Goal: Task Accomplishment & Management: Use online tool/utility

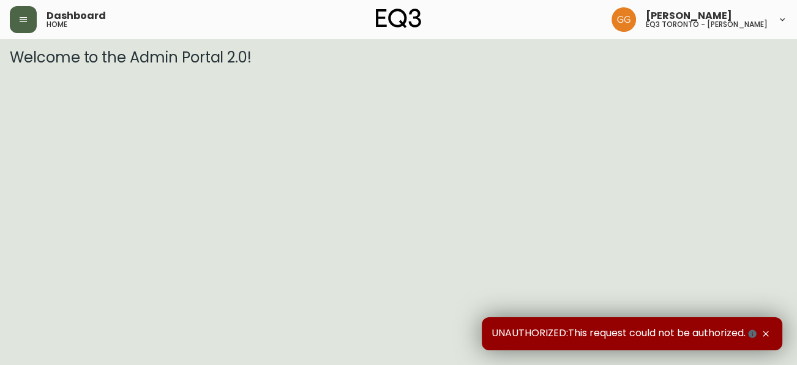
click at [22, 14] on button "button" at bounding box center [23, 19] width 27 height 27
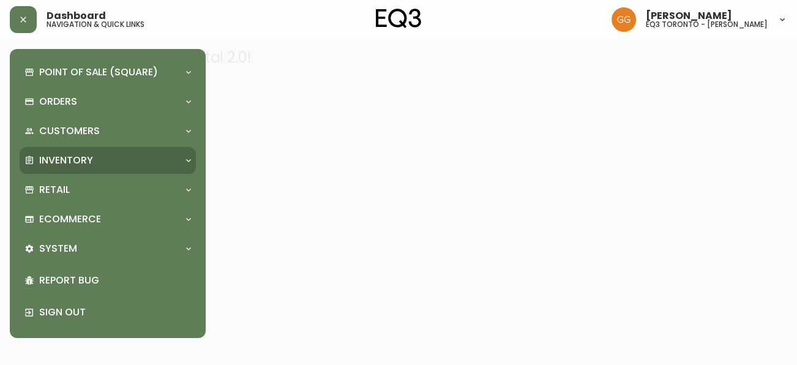
click at [79, 161] on p "Inventory" at bounding box center [66, 160] width 54 height 13
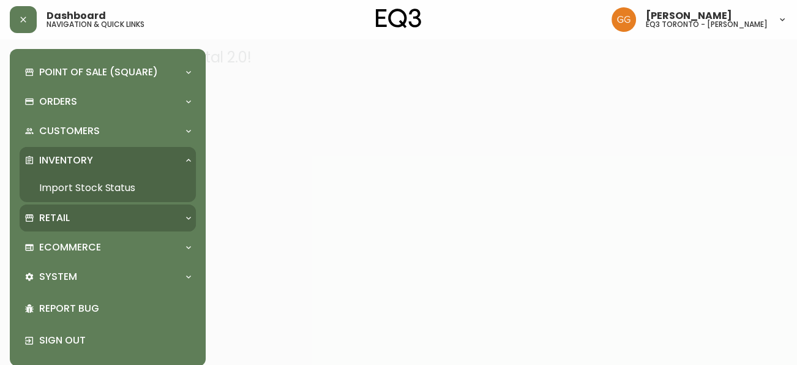
click at [122, 222] on div "Retail" at bounding box center [101, 217] width 154 height 13
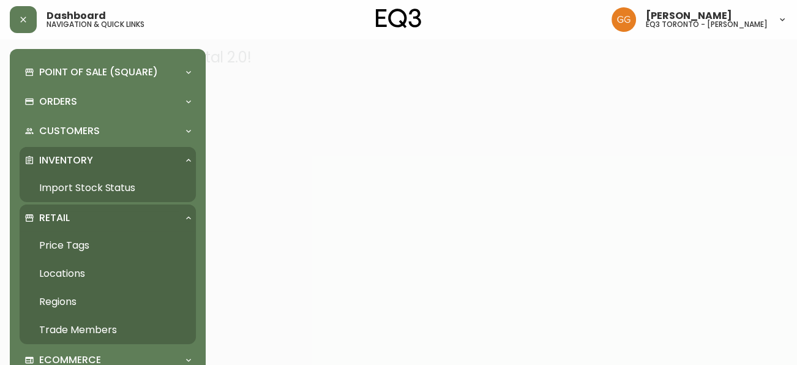
click at [88, 239] on link "Price Tags" at bounding box center [108, 245] width 176 height 28
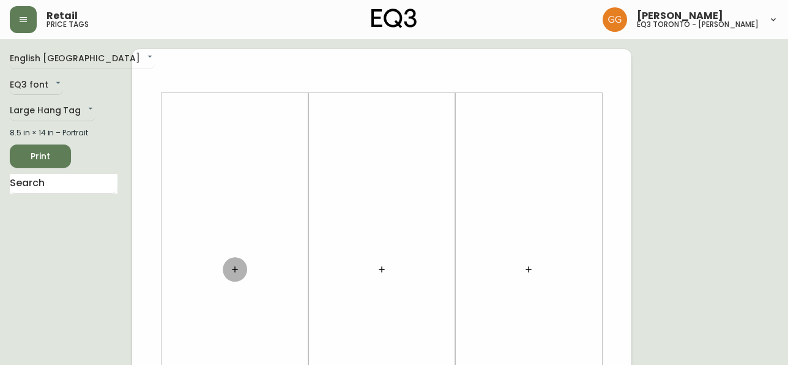
click at [229, 264] on button "button" at bounding box center [235, 269] width 24 height 24
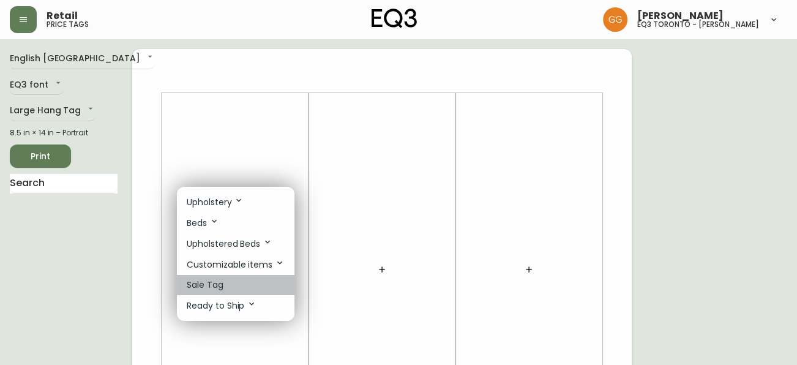
click at [233, 286] on li "Sale Tag" at bounding box center [236, 285] width 118 height 20
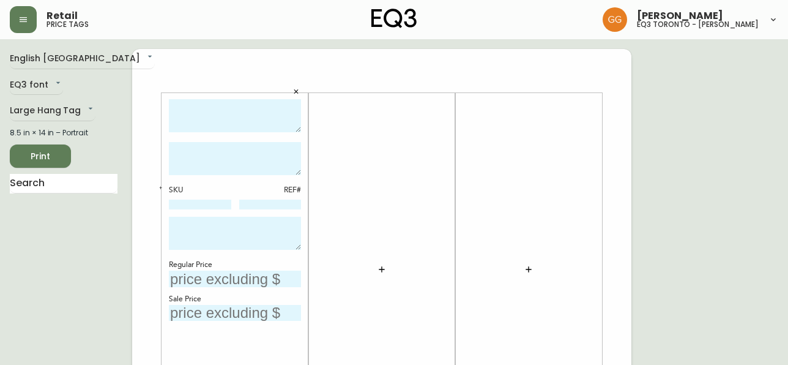
click at [224, 130] on textarea at bounding box center [235, 116] width 132 height 34
type textarea "Palliser Graham Chair"
click at [199, 277] on input "text" at bounding box center [235, 279] width 132 height 17
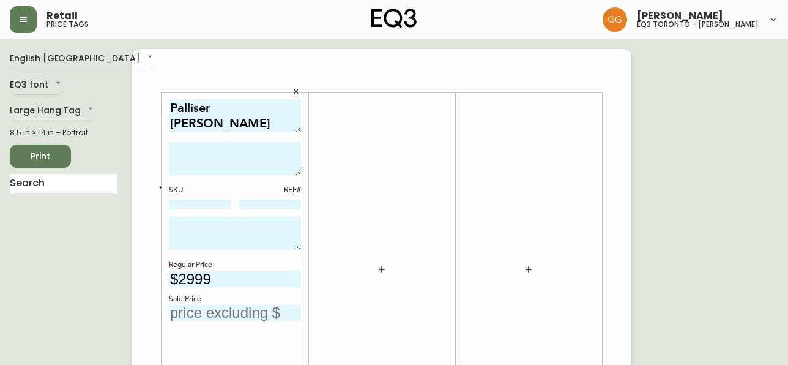
type input "$2999"
click at [266, 316] on input "text" at bounding box center [235, 313] width 132 height 17
type input "$1499.50"
click at [263, 145] on textarea at bounding box center [235, 158] width 132 height 33
type textarea "As shown in: Saratoga Saddle"
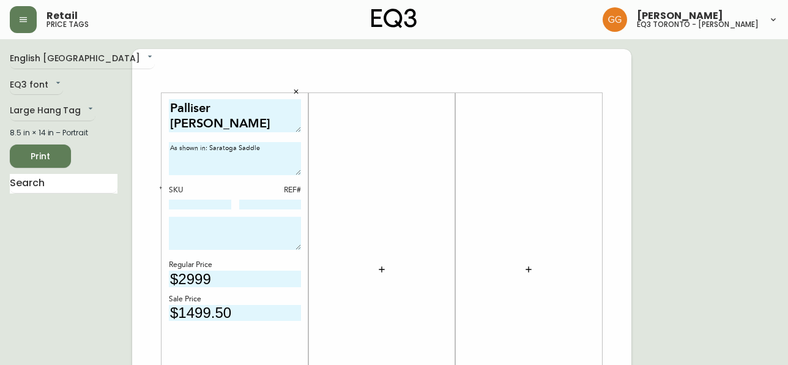
click at [56, 160] on span "Print" at bounding box center [41, 156] width 42 height 15
click at [52, 151] on span "Print" at bounding box center [41, 156] width 42 height 15
click at [42, 153] on span "Print" at bounding box center [41, 156] width 42 height 15
click at [294, 94] on icon "button" at bounding box center [296, 91] width 7 height 7
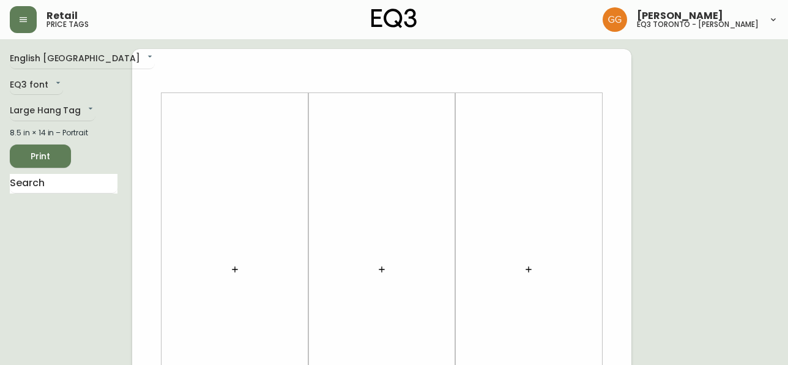
click at [234, 266] on icon "button" at bounding box center [235, 269] width 10 height 10
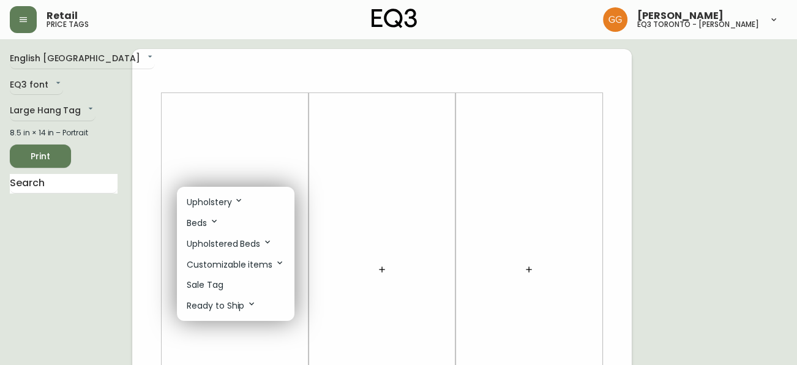
click at [495, 168] on div at bounding box center [398, 182] width 797 height 365
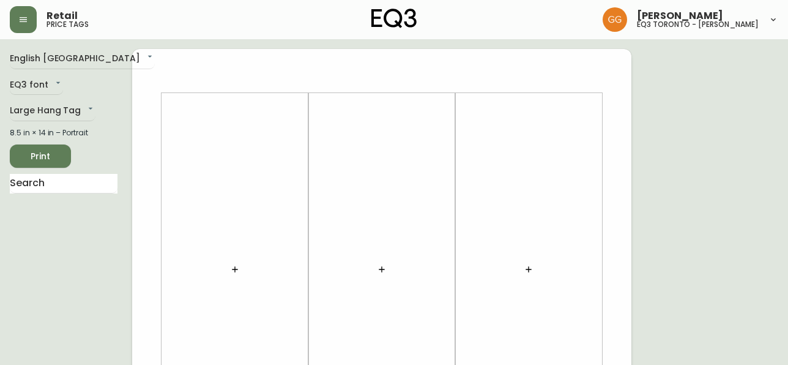
click at [230, 272] on icon "button" at bounding box center [235, 269] width 10 height 10
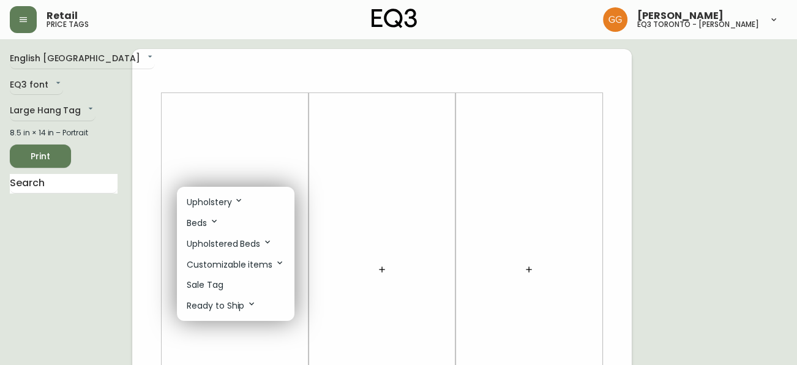
click at [99, 235] on div at bounding box center [398, 182] width 797 height 365
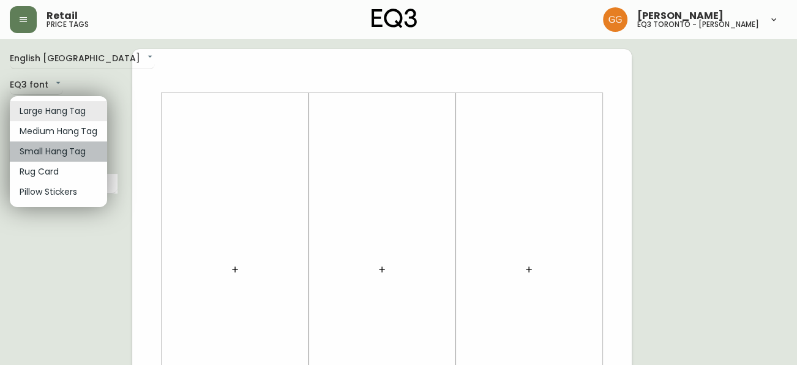
click at [67, 152] on li "Small Hang Tag" at bounding box center [58, 151] width 97 height 20
type input "small"
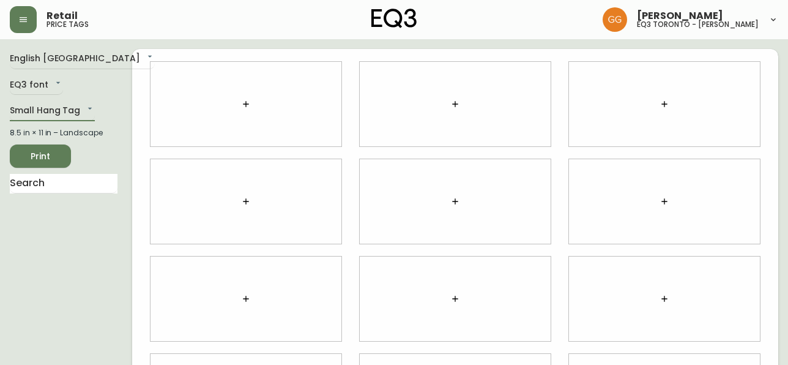
click at [246, 108] on icon "button" at bounding box center [246, 104] width 10 height 10
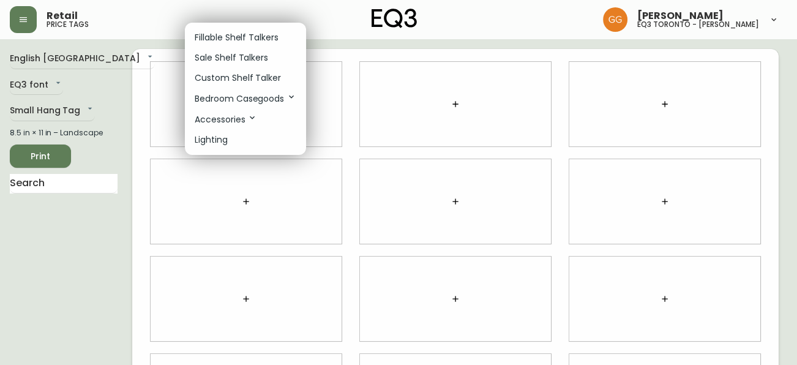
click at [256, 103] on p "Bedroom Casegoods" at bounding box center [246, 98] width 102 height 13
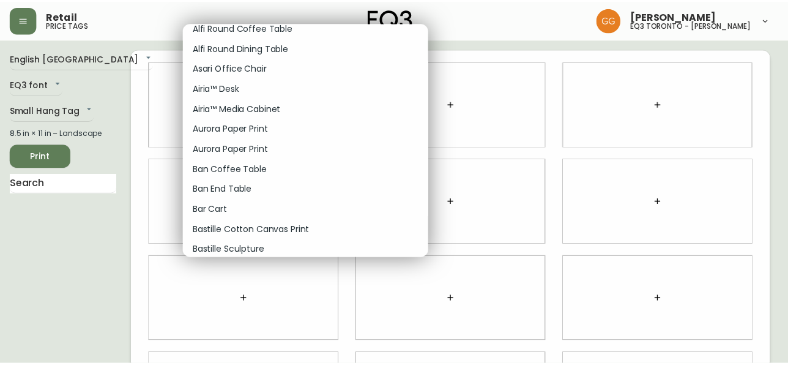
scroll to position [445, 0]
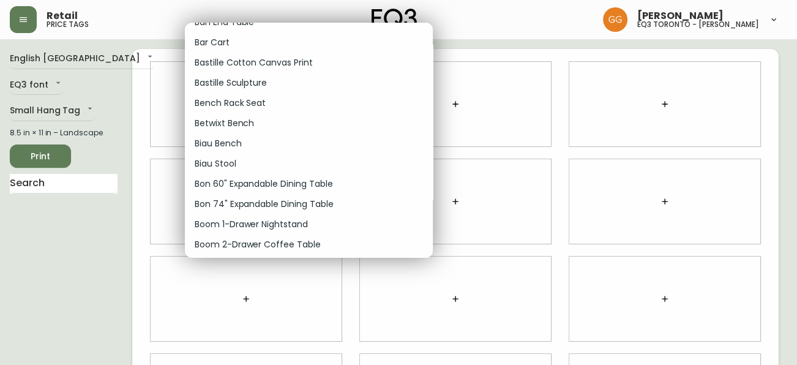
click at [575, 110] on div at bounding box center [398, 182] width 797 height 365
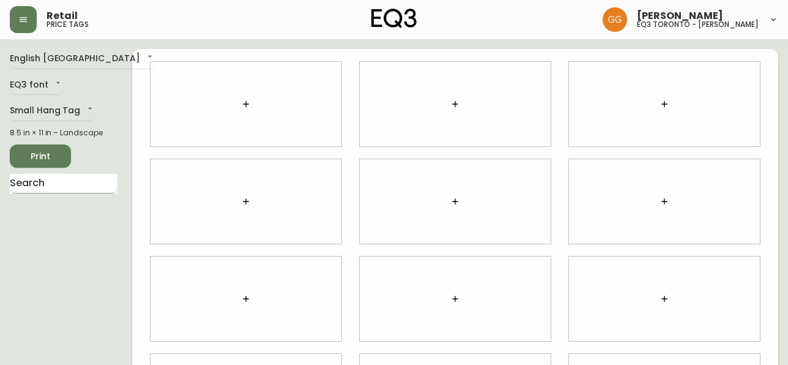
click at [80, 187] on input "text" at bounding box center [64, 184] width 108 height 20
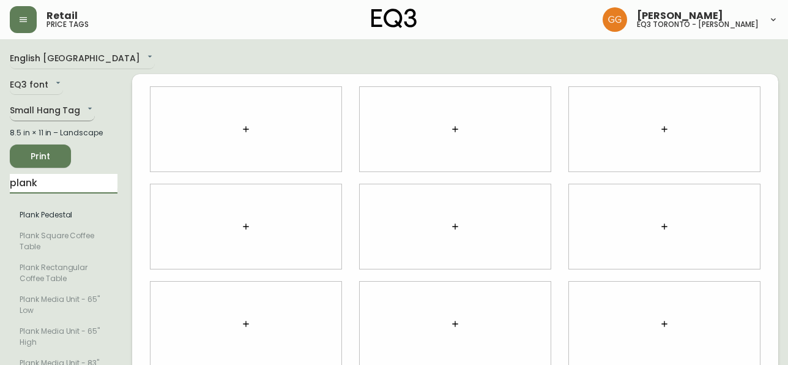
type input "plank"
click at [84, 114] on body "Retail price tags Grabielle Graham eq3 toronto - hanna English Canada en_CA EQ3…" at bounding box center [394, 299] width 788 height 599
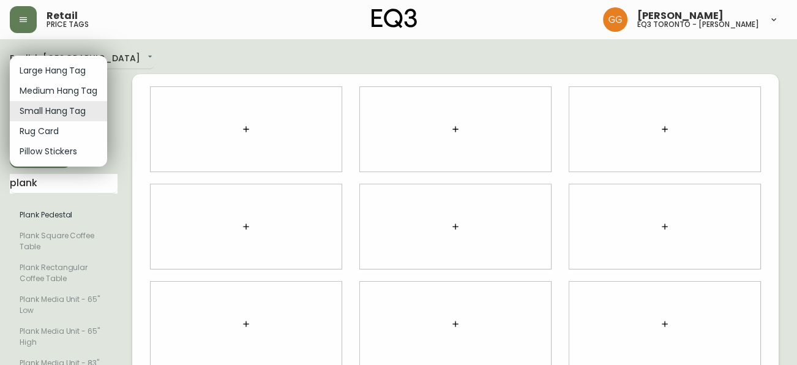
click at [79, 68] on li "Large Hang Tag" at bounding box center [58, 71] width 97 height 20
type input "large"
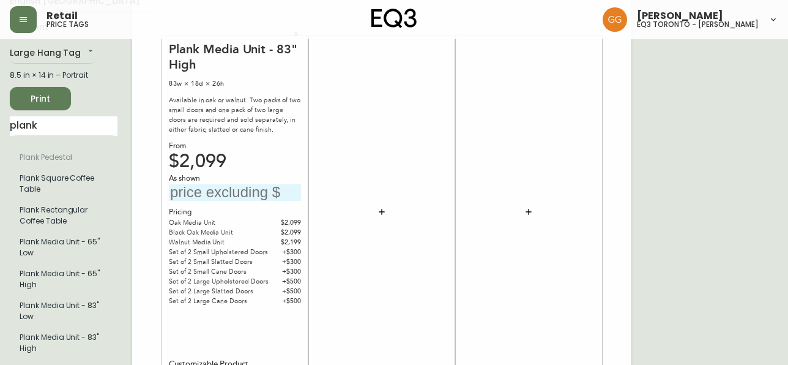
scroll to position [55, 0]
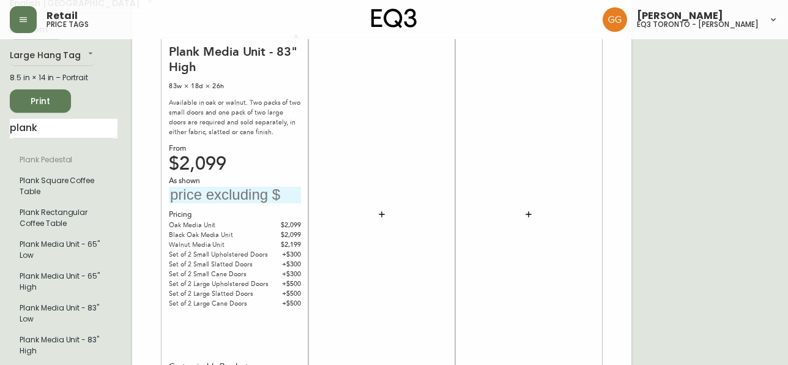
click at [203, 199] on input "text" at bounding box center [235, 195] width 132 height 17
type input "$3199"
click at [59, 100] on span "Print" at bounding box center [41, 101] width 42 height 15
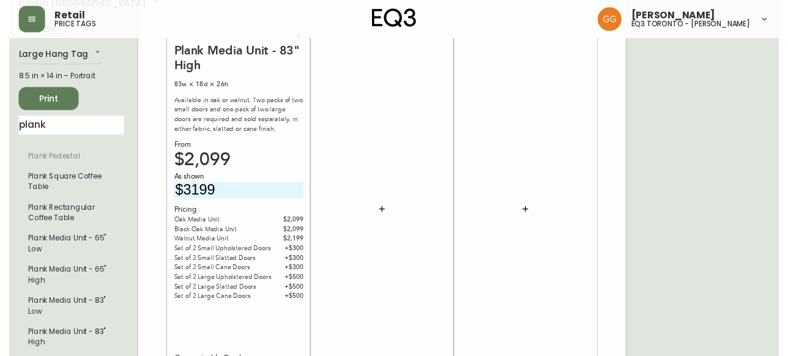
scroll to position [0, 0]
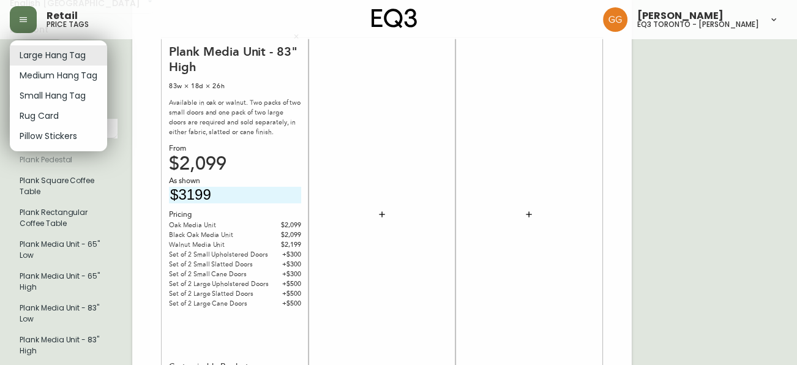
click at [74, 112] on li "Rug Card" at bounding box center [58, 116] width 97 height 20
type input "rugs"
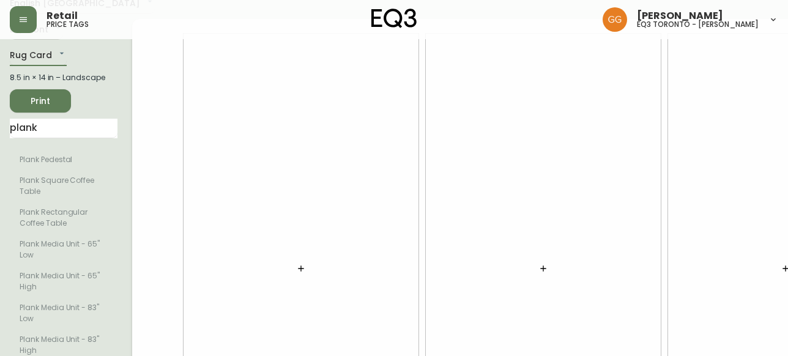
click at [298, 271] on icon "button" at bounding box center [301, 269] width 6 height 6
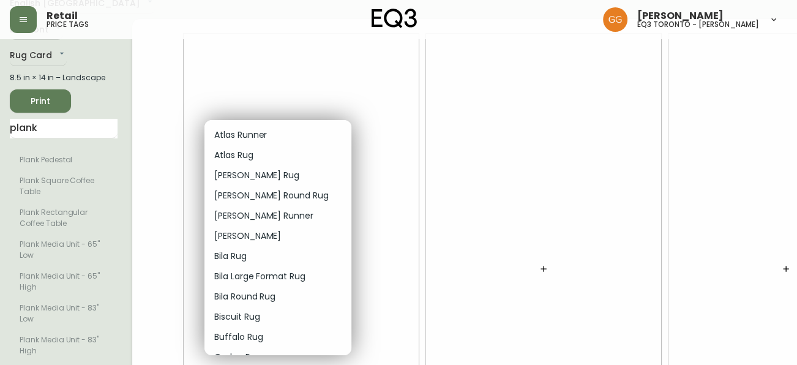
click at [50, 132] on div at bounding box center [398, 182] width 797 height 365
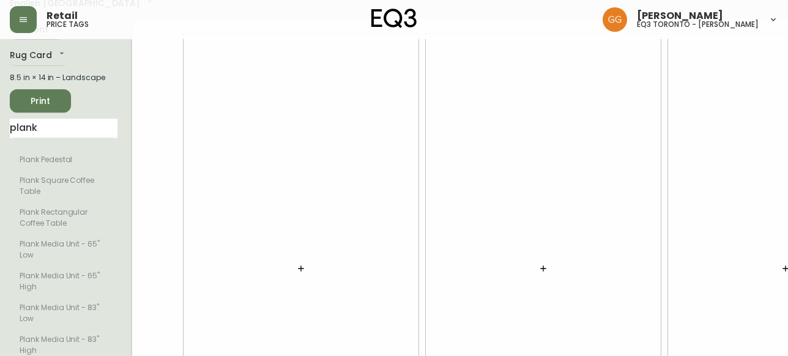
click at [50, 135] on input "plank" at bounding box center [64, 129] width 108 height 20
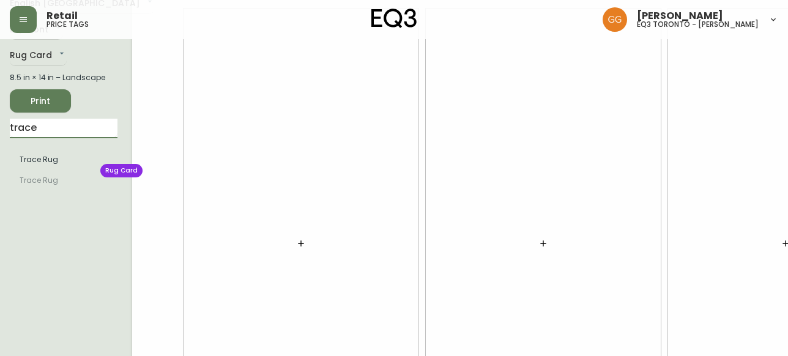
type input "trace"
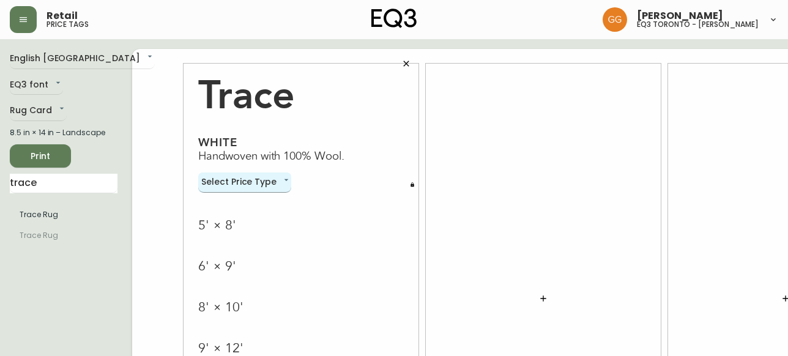
click at [223, 178] on body "Retail price tags Grabielle Graham eq3 toronto - hanna English Canada en_CA EQ3…" at bounding box center [394, 274] width 788 height 548
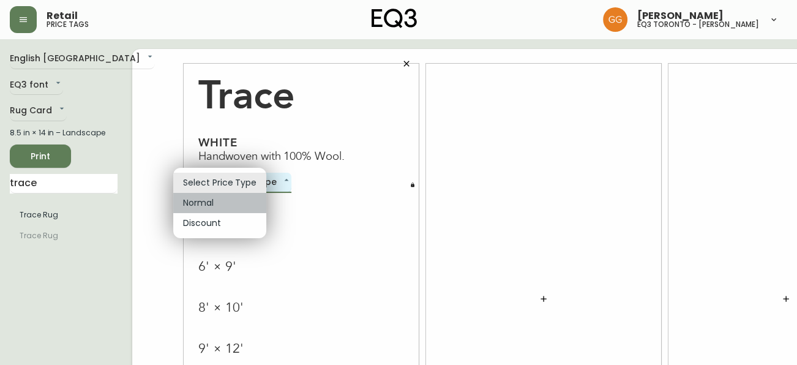
click at [225, 198] on li "Normal" at bounding box center [219, 203] width 93 height 20
type input "normal"
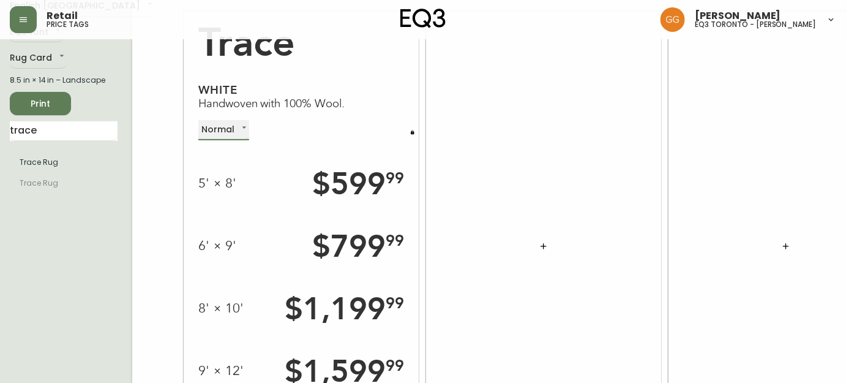
scroll to position [111, 0]
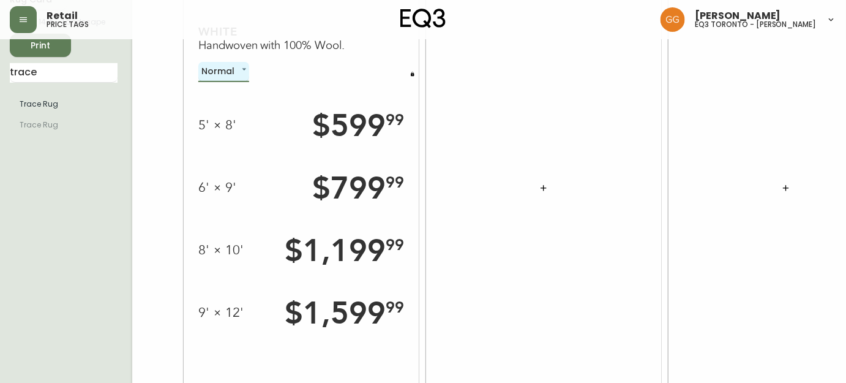
click at [51, 53] on span "Print" at bounding box center [41, 45] width 42 height 15
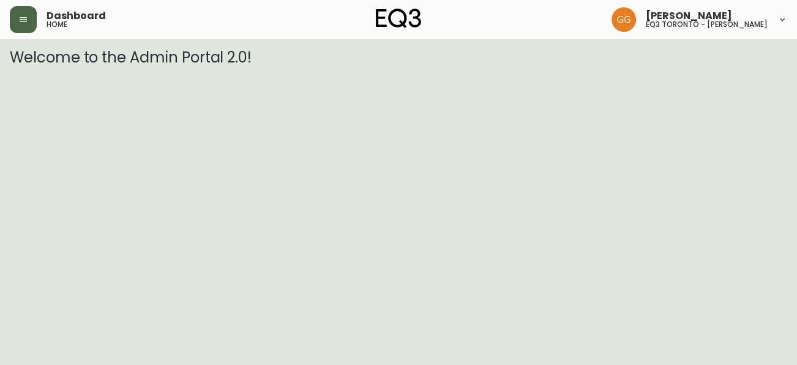
click at [31, 11] on button "button" at bounding box center [23, 19] width 27 height 27
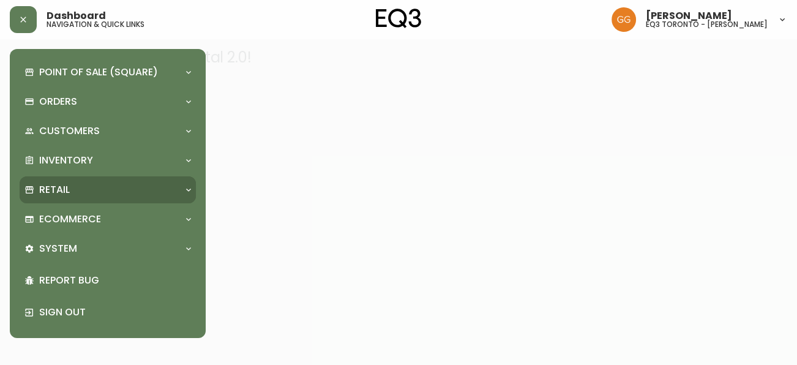
click at [102, 183] on div "Retail" at bounding box center [101, 189] width 154 height 13
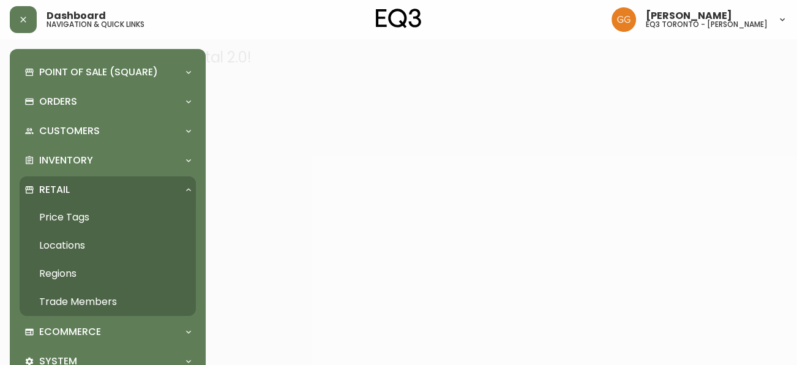
click at [65, 216] on link "Price Tags" at bounding box center [108, 217] width 176 height 28
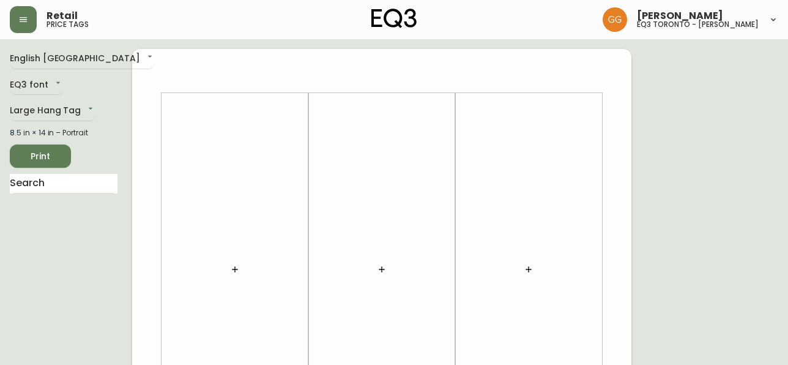
click at [243, 266] on button "button" at bounding box center [235, 269] width 24 height 24
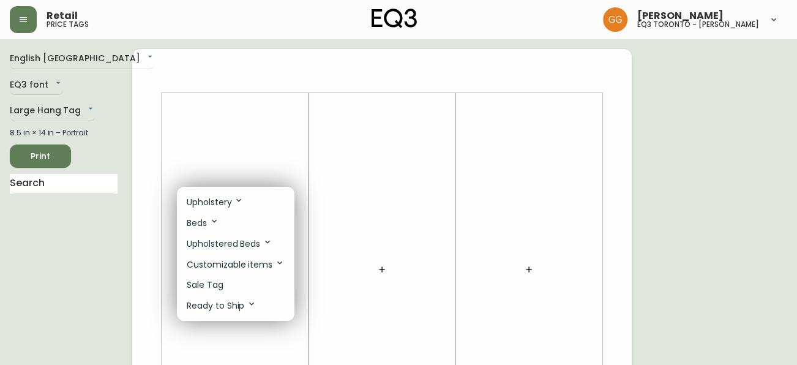
click at [343, 252] on div at bounding box center [398, 182] width 797 height 365
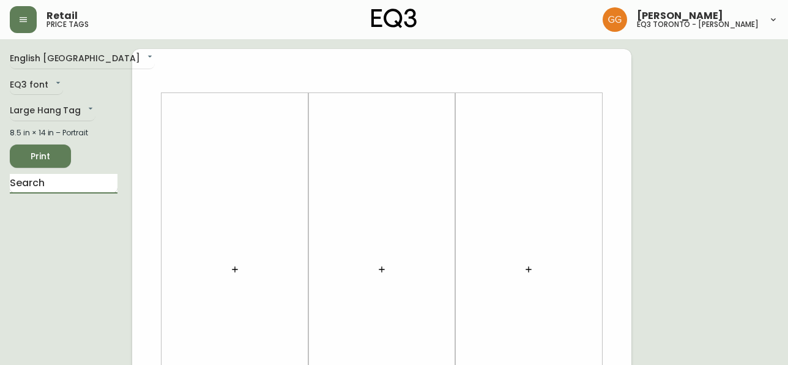
click at [97, 178] on input "text" at bounding box center [64, 184] width 108 height 20
type input "t"
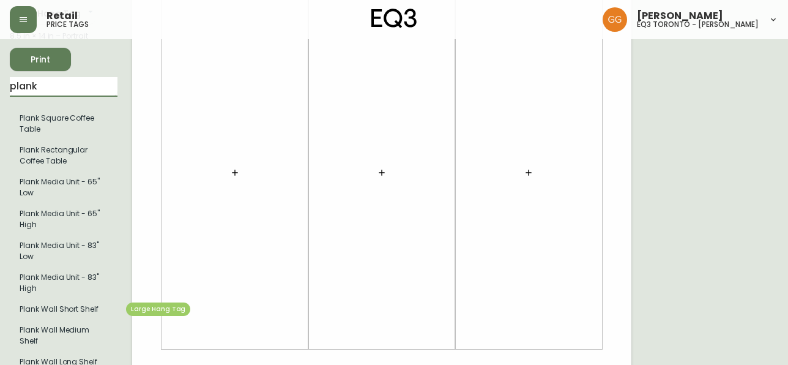
scroll to position [111, 0]
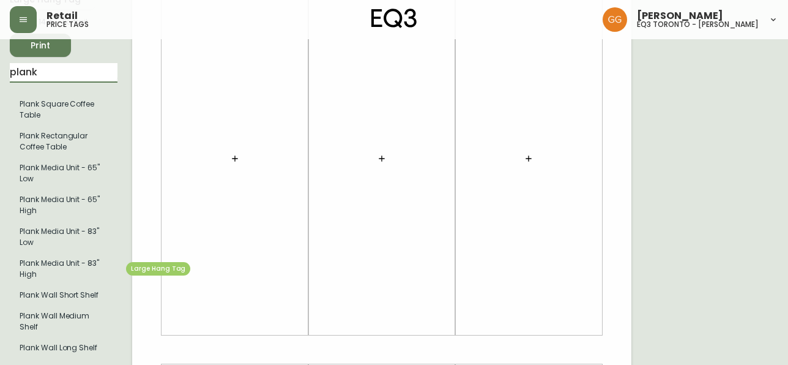
type input "plank"
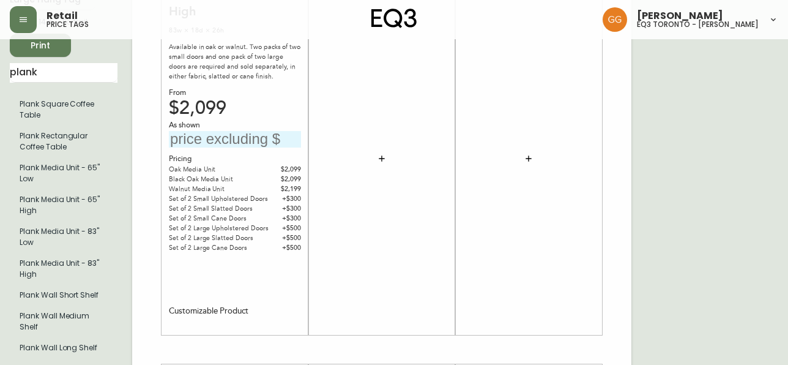
click at [239, 137] on input "text" at bounding box center [235, 139] width 132 height 17
type input "$3199"
click at [353, 218] on div at bounding box center [382, 158] width 132 height 341
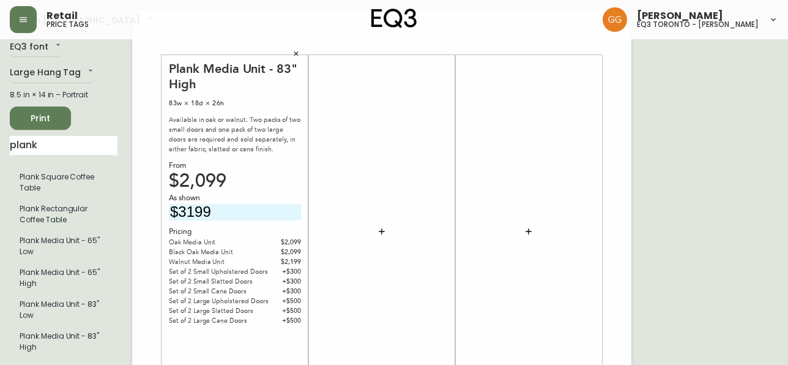
scroll to position [55, 0]
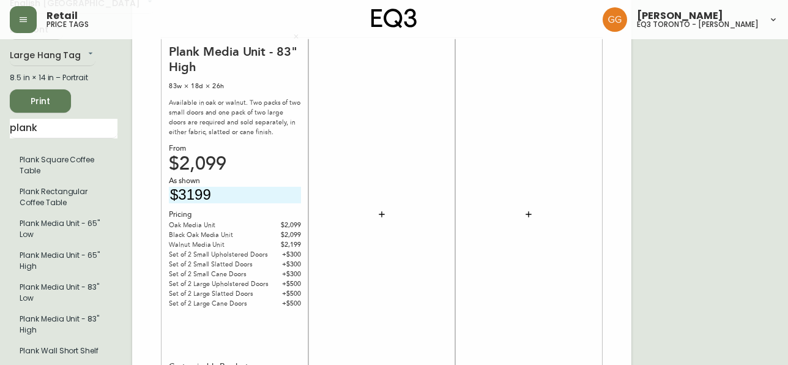
click at [29, 105] on span "Print" at bounding box center [41, 101] width 42 height 15
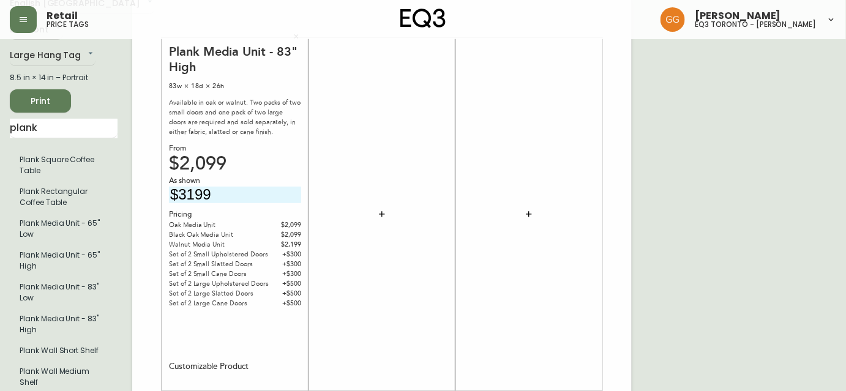
click at [192, 192] on input "$3199" at bounding box center [235, 195] width 132 height 17
type input "$3299"
click at [386, 211] on icon "button" at bounding box center [382, 214] width 10 height 10
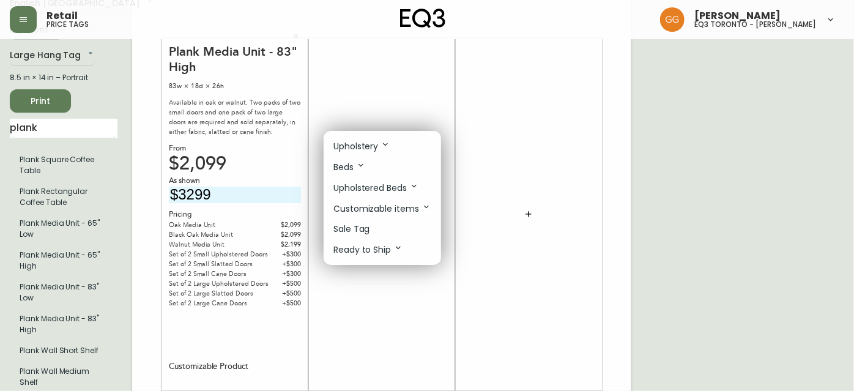
click at [368, 227] on p "Sale Tag" at bounding box center [352, 229] width 37 height 13
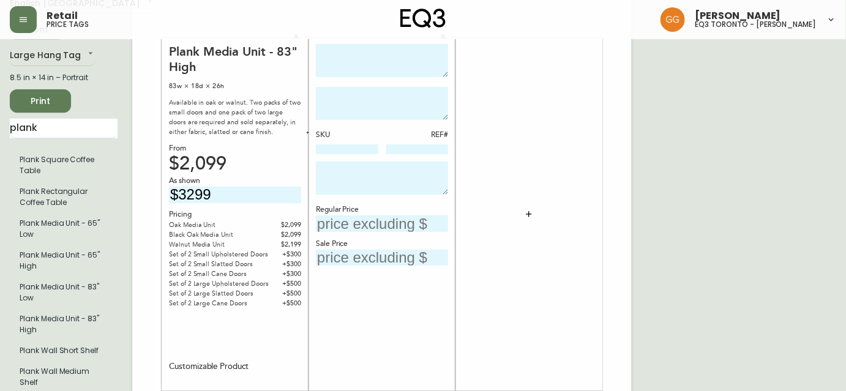
click at [356, 75] on textarea at bounding box center [382, 61] width 132 height 34
type textarea "Grow Shelving Unit"
click at [400, 95] on textarea at bounding box center [382, 103] width 132 height 33
type textarea "Walnut Charcoal"
click at [380, 222] on input "text" at bounding box center [382, 223] width 132 height 17
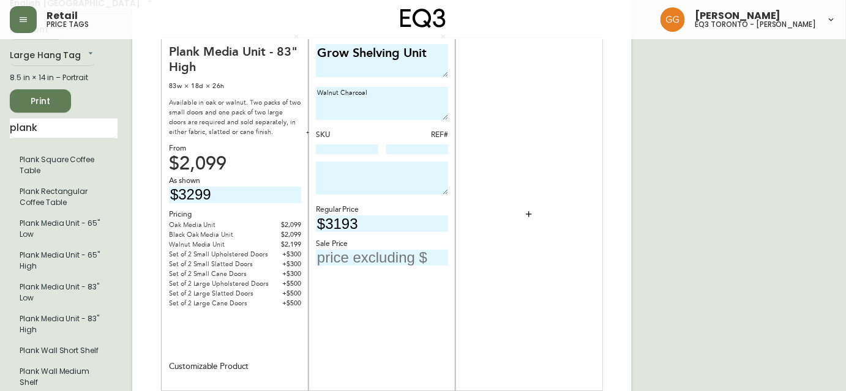
type input "$3193"
click at [348, 251] on input "text" at bounding box center [382, 258] width 132 height 17
click at [352, 252] on input "text" at bounding box center [382, 258] width 132 height 17
type input "$1596.50"
click at [368, 305] on div "Grow Shelving Unit Walnut Charcoal SKU REF# Regular Price $3193 Sale Price $159…" at bounding box center [382, 214] width 132 height 341
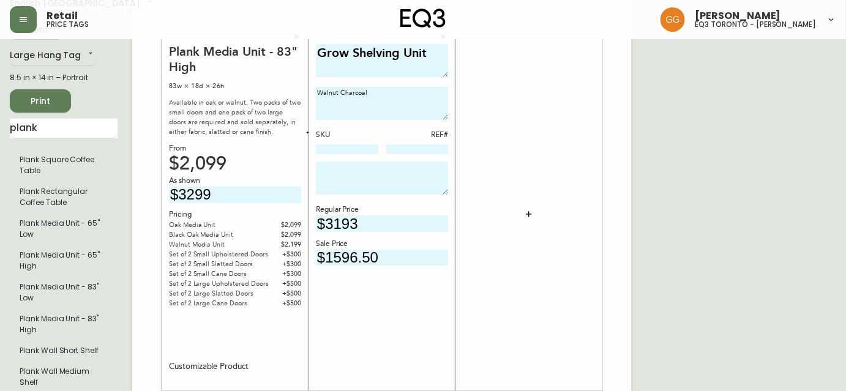
click at [334, 170] on textarea at bounding box center [382, 178] width 132 height 33
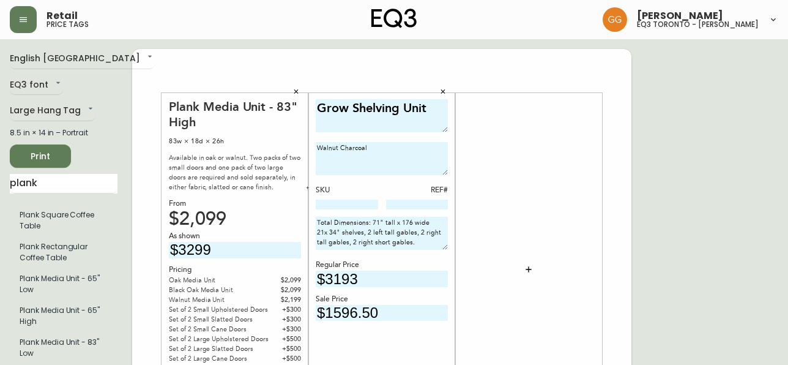
type textarea "Total Dimensions: 71" tall x 176 wide 21x 34" shelves, 2 left tall gables, 2 ri…"
click at [359, 337] on div "Grow Shelving Unit Walnut Charcoal SKU REF# Total Dimensions: 71" tall x 176 wi…" at bounding box center [382, 269] width 132 height 341
click at [60, 155] on span "Print" at bounding box center [41, 156] width 42 height 15
